Goal: Use online tool/utility: Utilize a website feature to perform a specific function

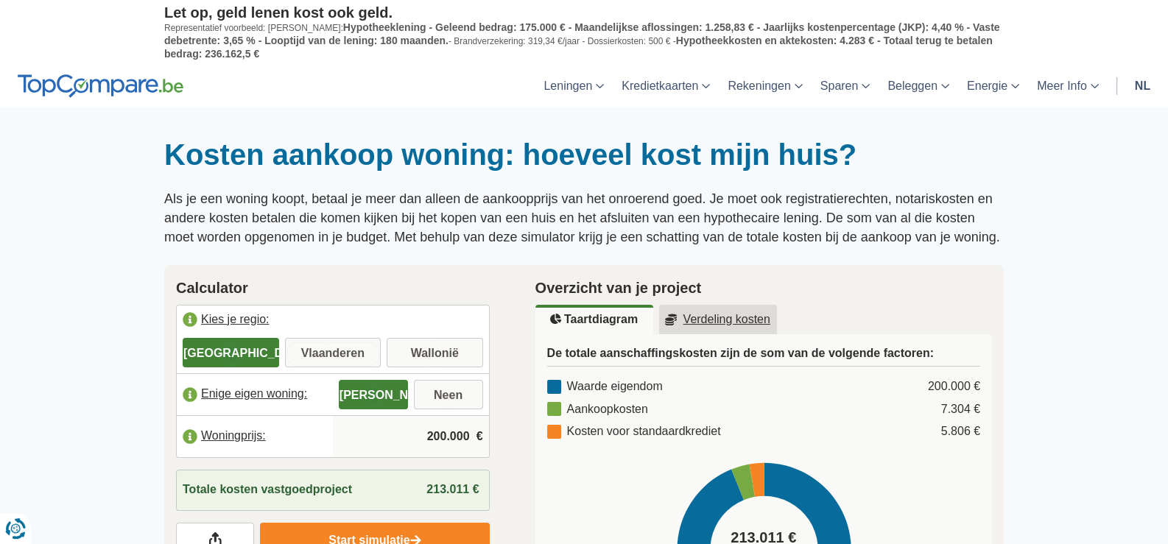
click at [317, 348] on input "Vlaanderen" at bounding box center [333, 354] width 96 height 27
radio input "true"
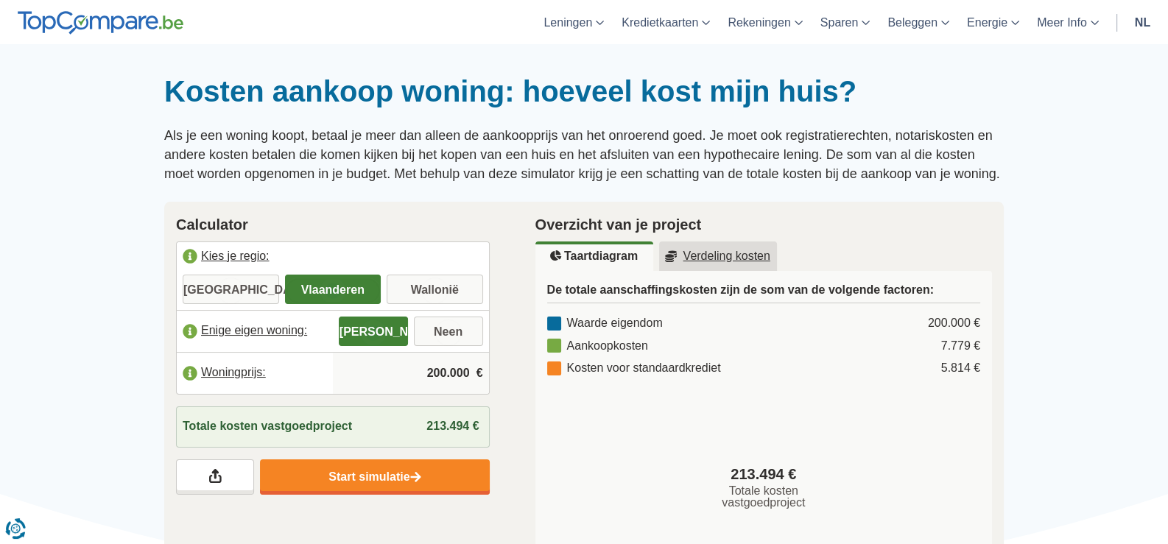
scroll to position [63, 0]
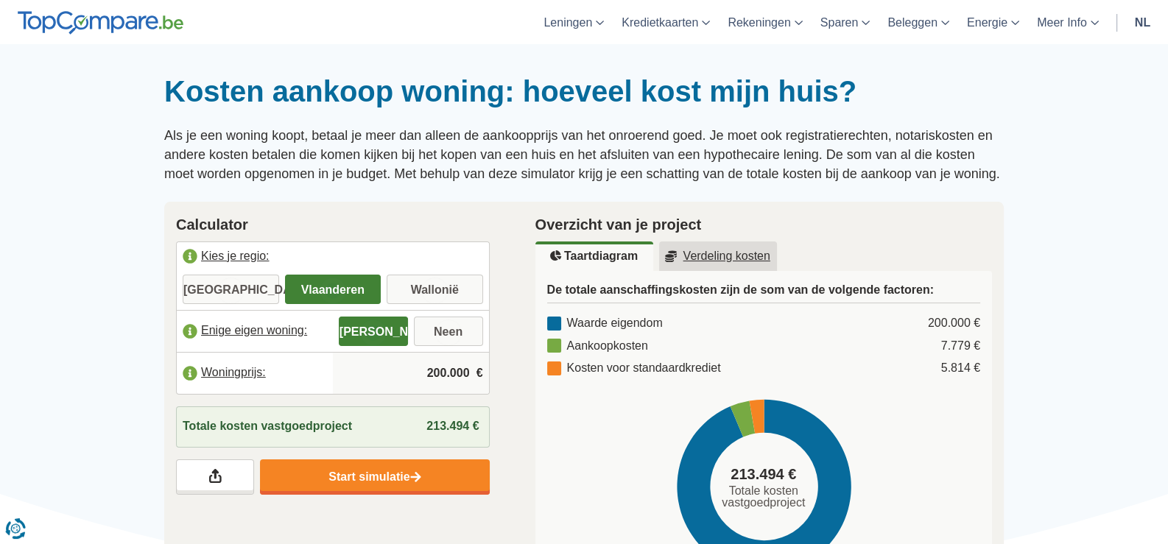
click at [442, 367] on input "200.000" at bounding box center [411, 373] width 144 height 40
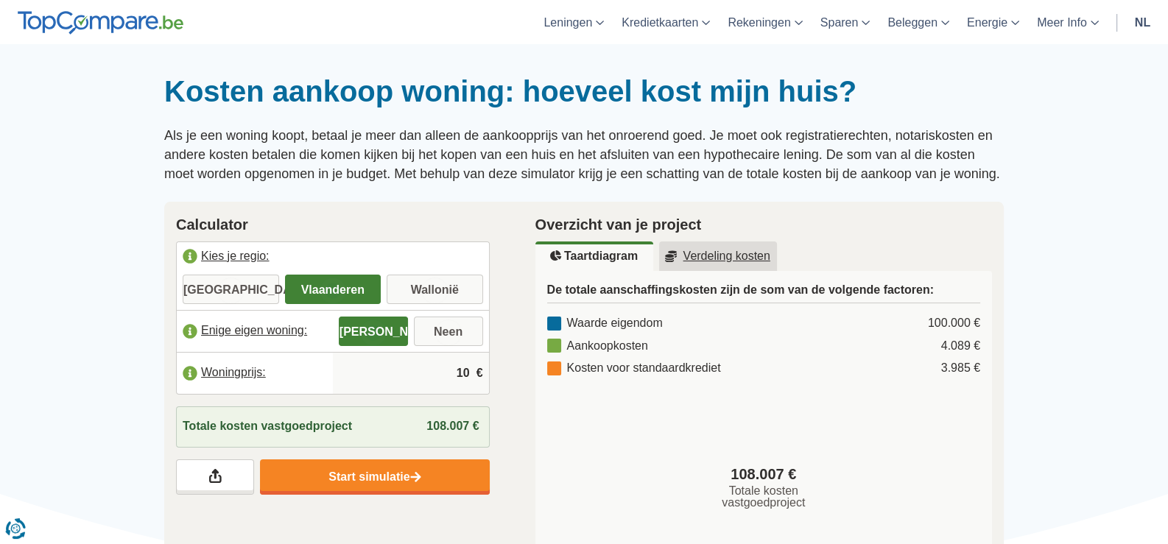
type input "1"
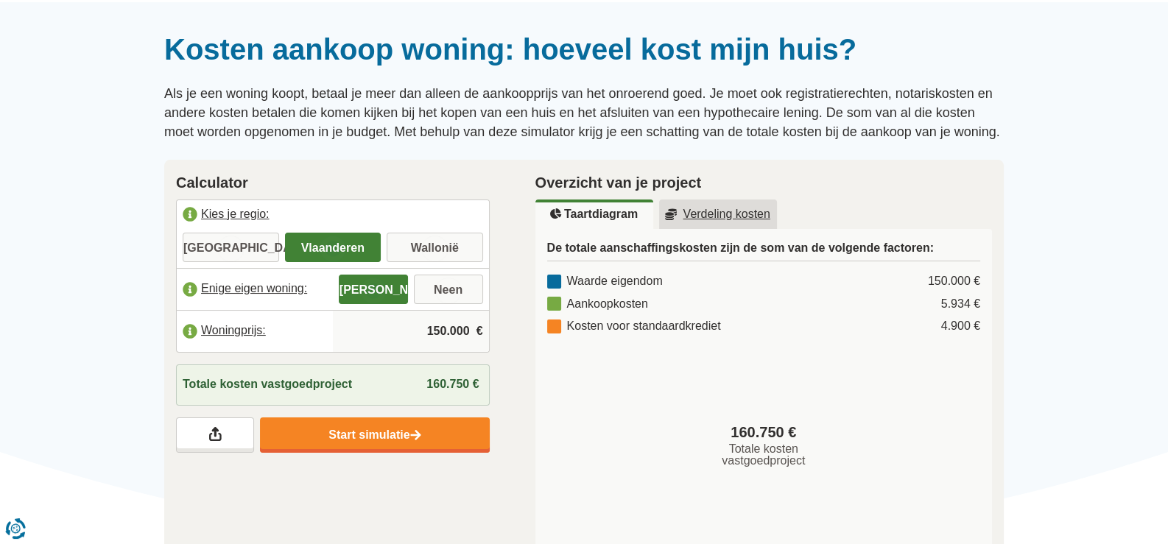
scroll to position [104, 0]
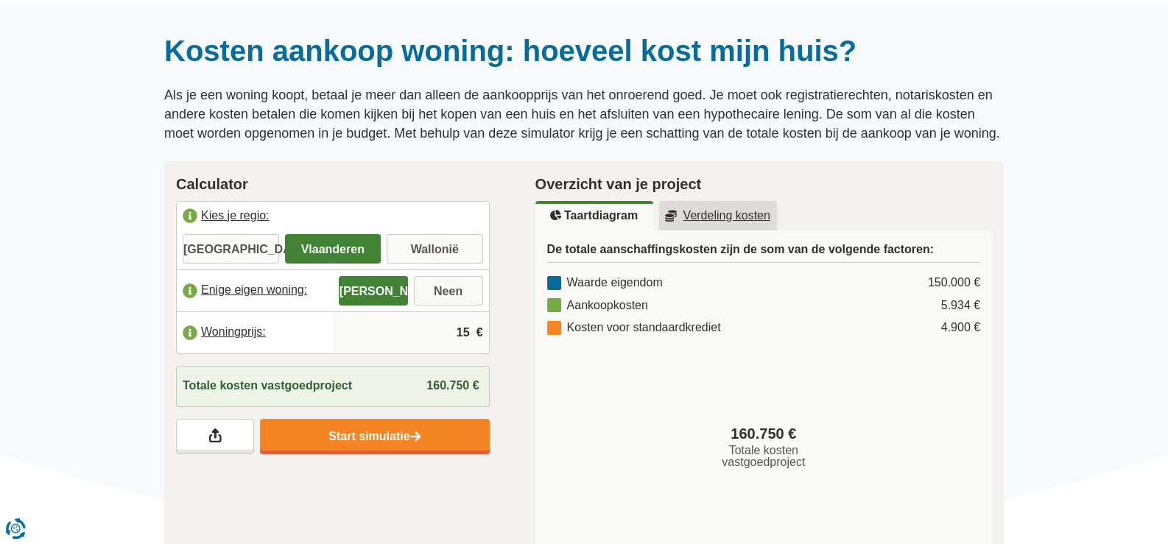
type input "1"
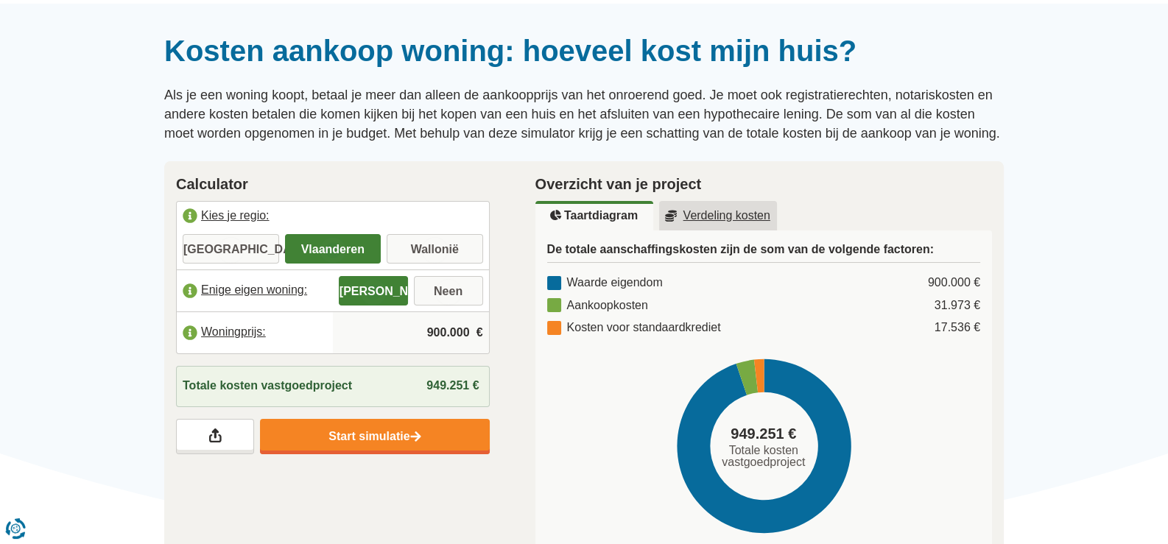
click at [707, 210] on u "Verdeling kosten" at bounding box center [718, 216] width 106 height 12
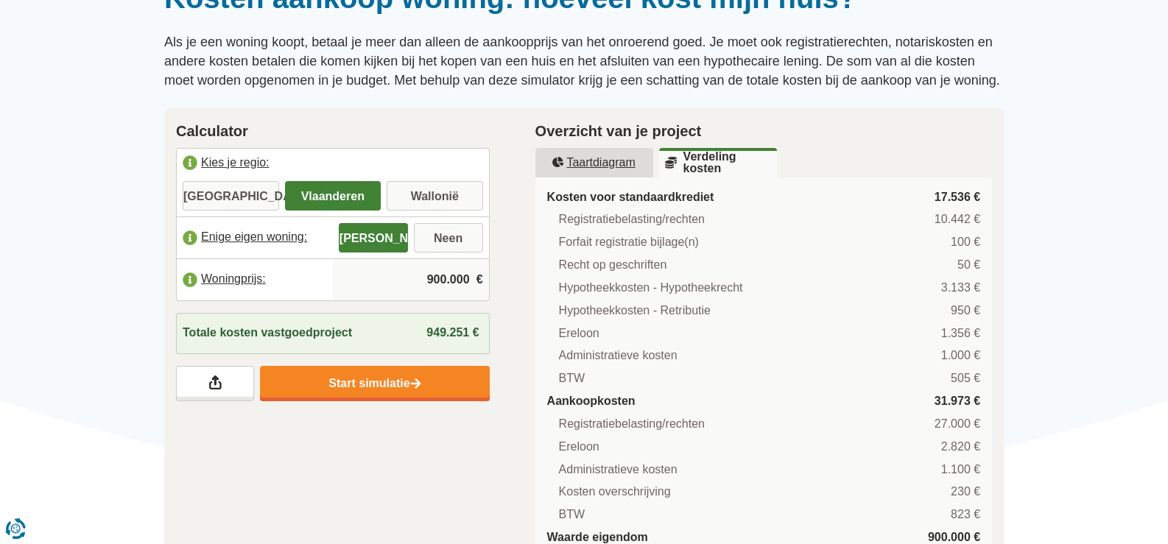
scroll to position [158, 0]
click at [468, 279] on input "900.000" at bounding box center [411, 279] width 144 height 40
type input "9"
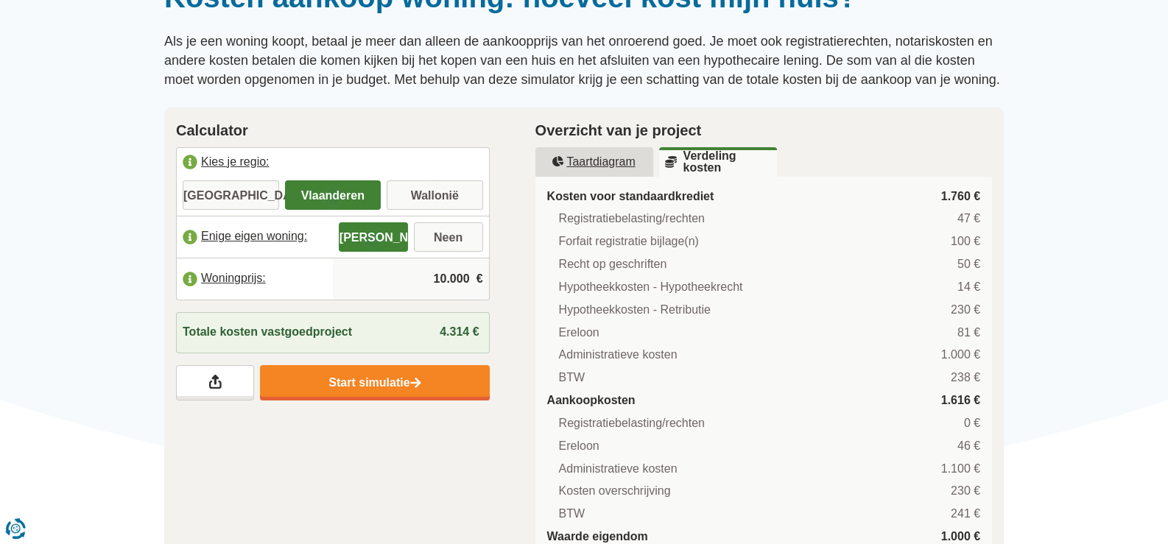
type input "100.000"
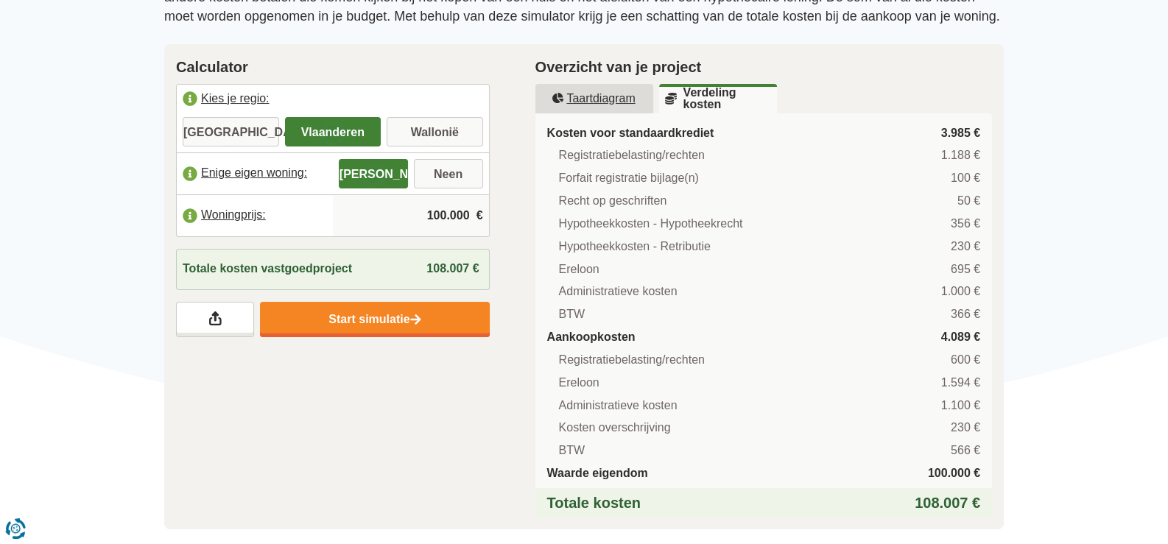
scroll to position [0, 0]
